Goal: Information Seeking & Learning: Learn about a topic

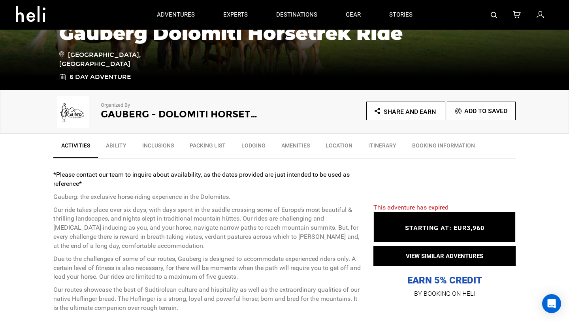
click at [111, 138] on link "Ability" at bounding box center [116, 148] width 36 height 20
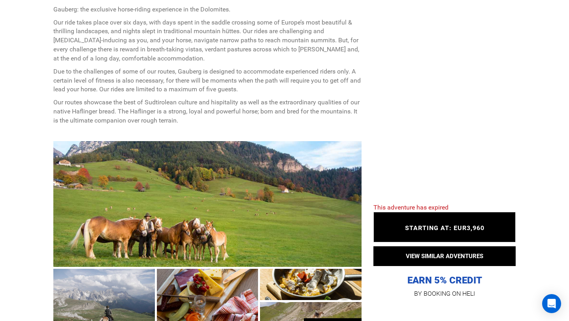
scroll to position [367, 0]
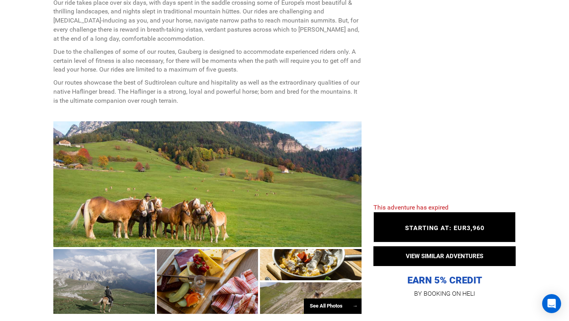
scroll to position [385, 0]
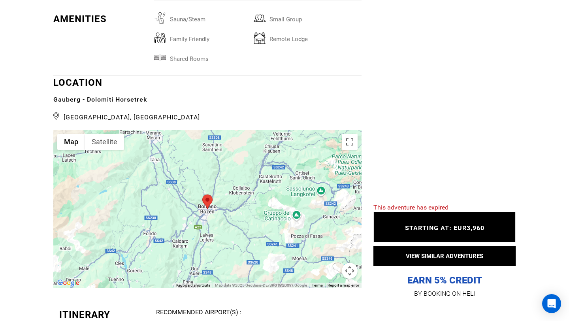
scroll to position [1473, 0]
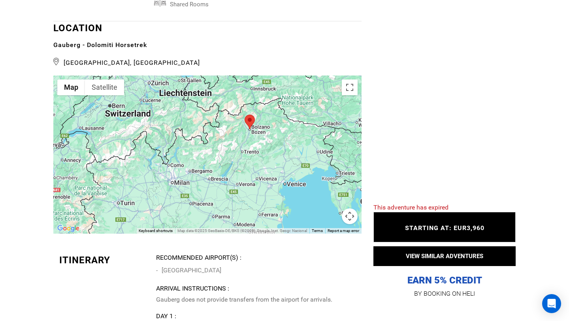
drag, startPoint x: 325, startPoint y: 174, endPoint x: 290, endPoint y: 148, distance: 43.0
click at [290, 148] on div at bounding box center [207, 155] width 308 height 158
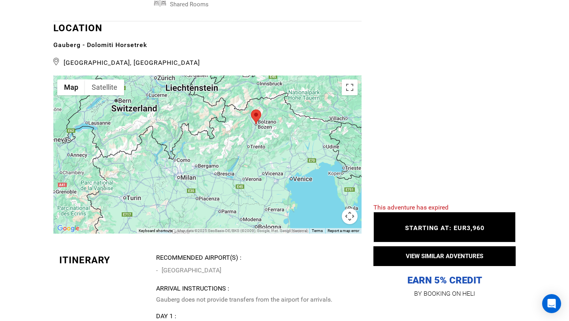
drag, startPoint x: 227, startPoint y: 162, endPoint x: 257, endPoint y: 140, distance: 36.5
click at [257, 140] on div at bounding box center [207, 155] width 308 height 158
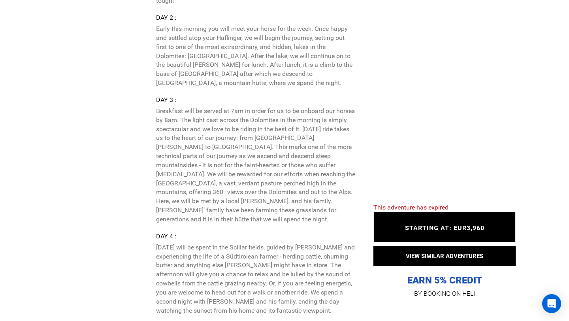
scroll to position [1845, 0]
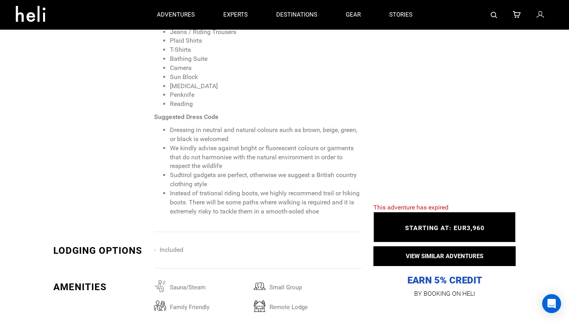
scroll to position [1149, 0]
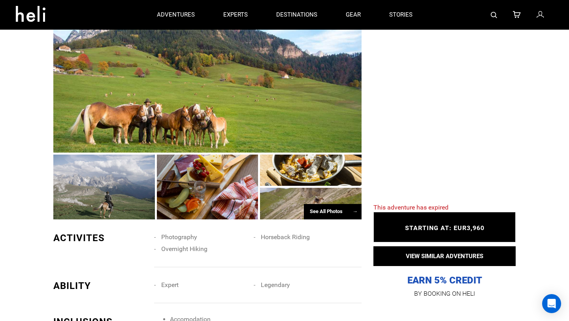
scroll to position [474, 0]
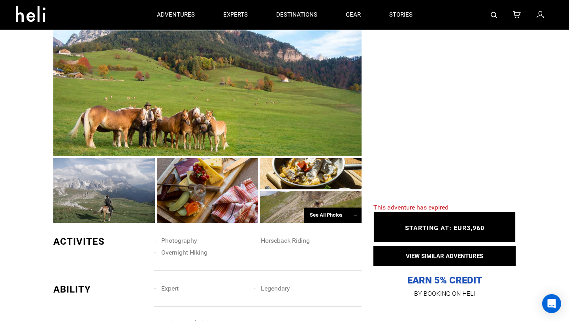
click at [196, 76] on div at bounding box center [207, 93] width 308 height 126
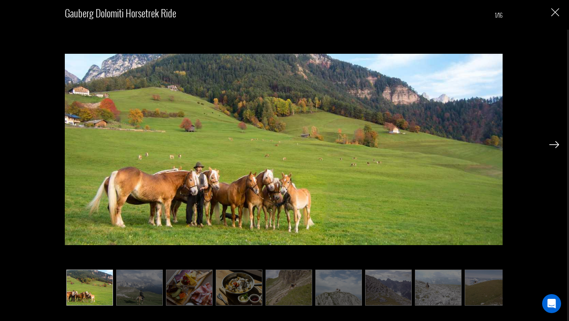
click at [149, 290] on img at bounding box center [139, 288] width 47 height 36
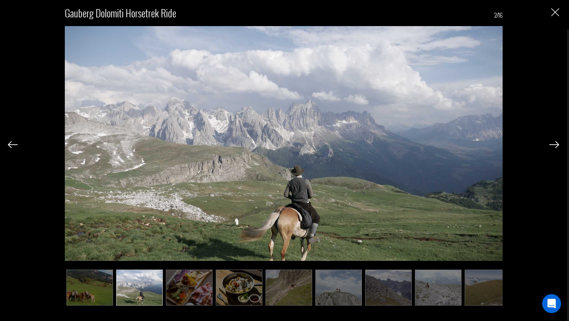
click at [193, 289] on img at bounding box center [189, 288] width 47 height 36
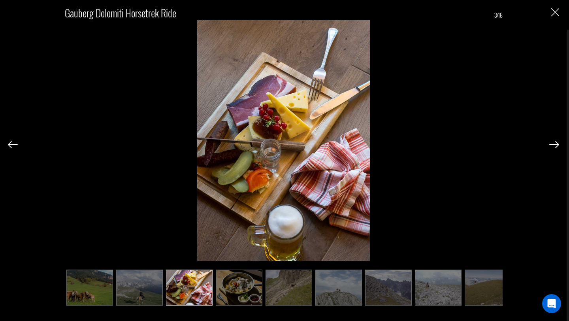
click at [240, 286] on img at bounding box center [239, 288] width 47 height 36
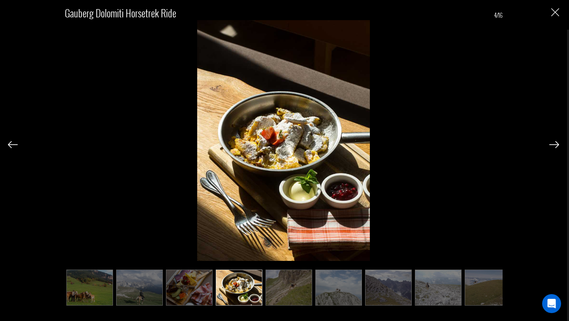
click at [289, 286] on img at bounding box center [289, 288] width 47 height 36
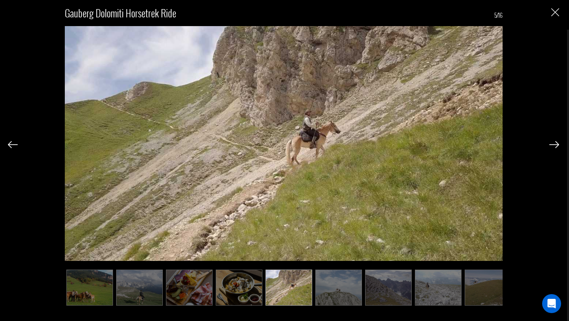
click at [336, 287] on img at bounding box center [339, 288] width 47 height 36
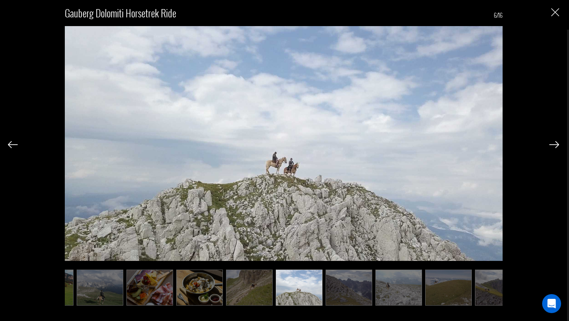
click at [359, 287] on img at bounding box center [349, 288] width 47 height 36
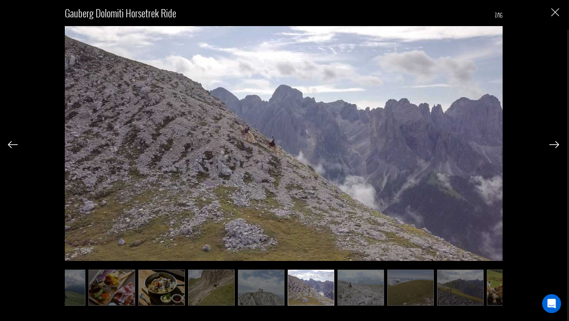
scroll to position [0, 79]
click at [375, 293] on img at bounding box center [359, 288] width 47 height 36
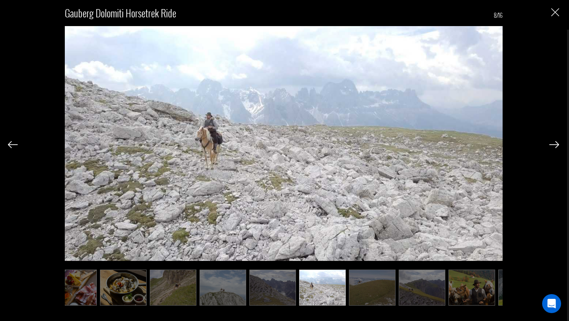
scroll to position [0, 119]
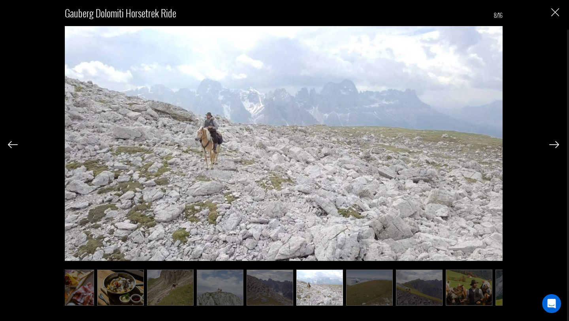
click at [377, 296] on img at bounding box center [369, 288] width 47 height 36
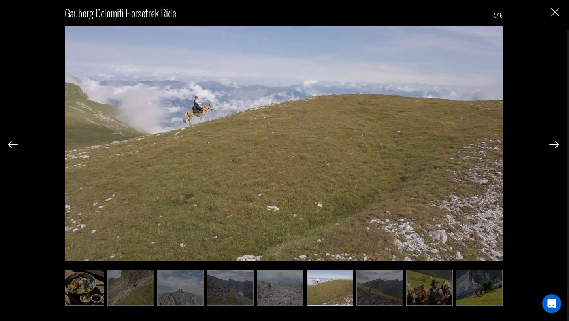
click at [401, 295] on img at bounding box center [380, 288] width 47 height 36
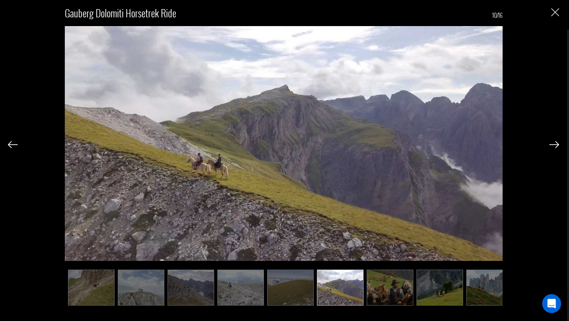
click at [406, 295] on img at bounding box center [390, 288] width 47 height 36
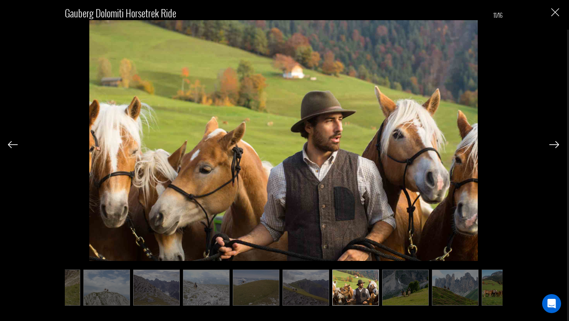
scroll to position [0, 237]
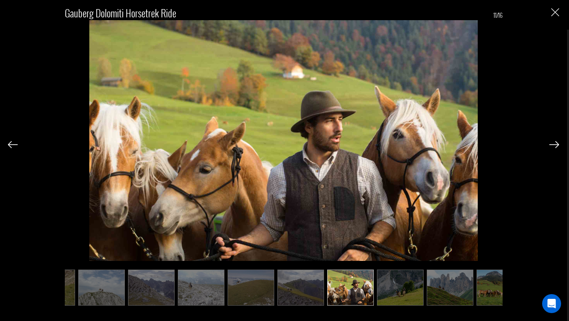
click at [414, 294] on img at bounding box center [400, 288] width 47 height 36
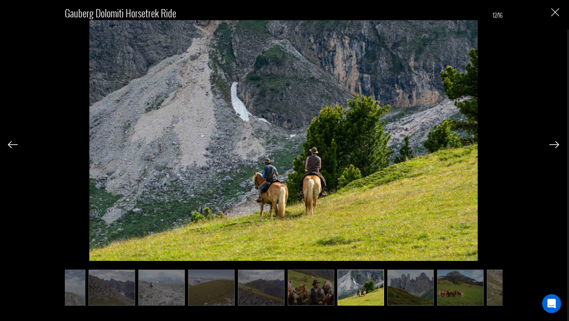
click at [418, 295] on img at bounding box center [410, 288] width 47 height 36
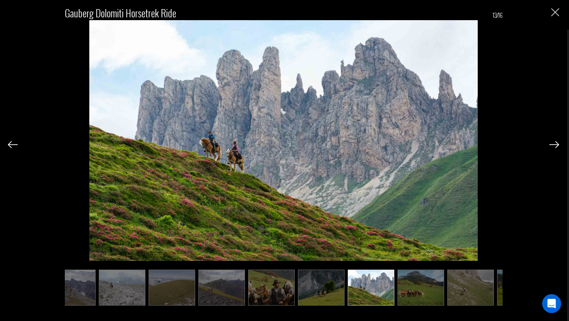
click at [418, 295] on img at bounding box center [421, 288] width 47 height 36
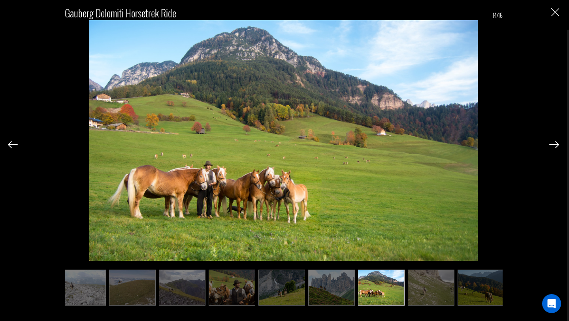
click at [418, 295] on img at bounding box center [431, 288] width 47 height 36
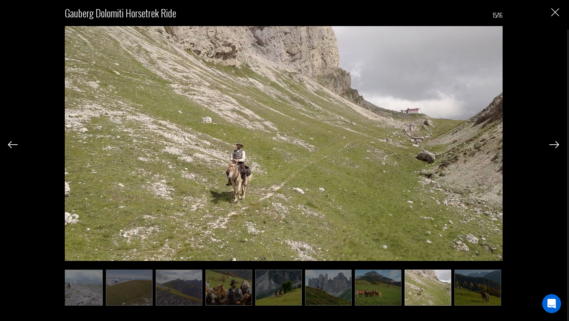
click at [463, 285] on img at bounding box center [478, 288] width 47 height 36
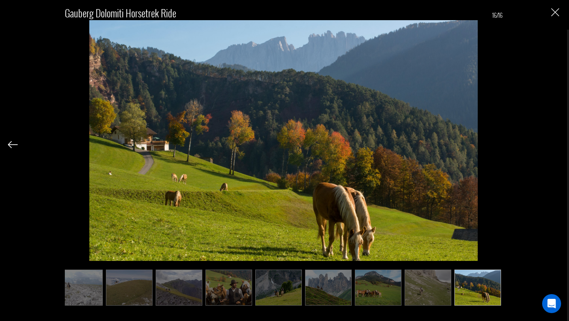
click at [554, 16] on img "Close" at bounding box center [556, 12] width 8 height 8
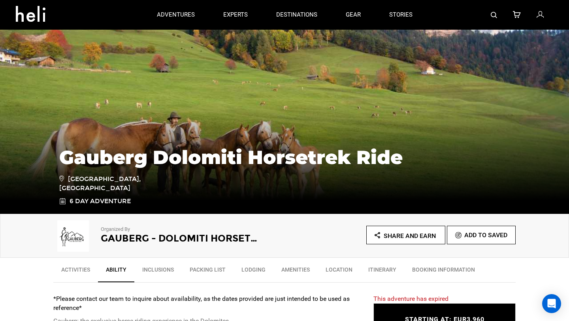
scroll to position [0, 0]
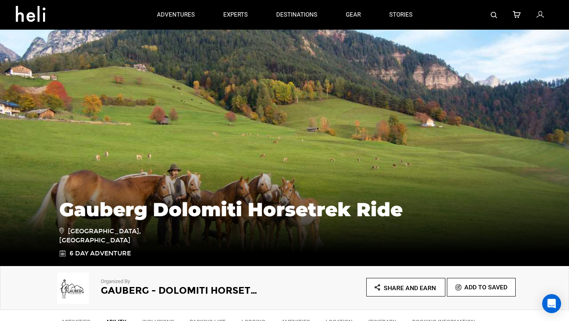
click at [223, 220] on h1 "Gauberg Dolomiti Horsetrek Ride" at bounding box center [284, 209] width 451 height 21
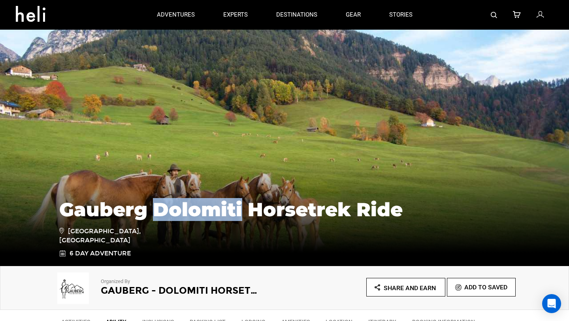
click at [223, 220] on h1 "Gauberg Dolomiti Horsetrek Ride" at bounding box center [284, 209] width 451 height 21
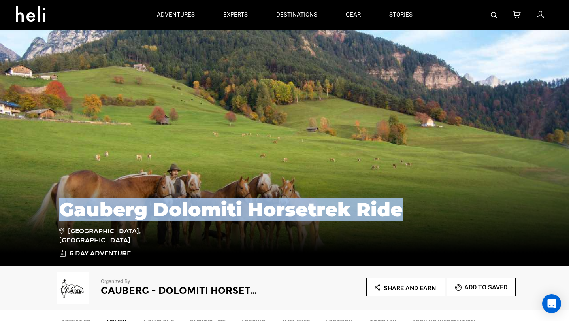
copy div "Gauberg Dolomiti Horsetrek Ride"
